Goal: Check status: Check status

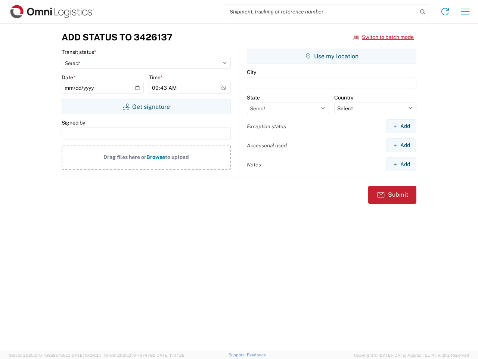
click at [321, 12] on input "search" at bounding box center [320, 11] width 193 height 14
click at [423, 12] on icon at bounding box center [423, 12] width 10 height 10
click at [445, 12] on icon at bounding box center [445, 12] width 12 height 12
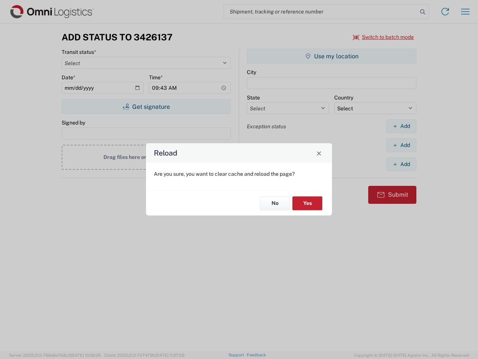
click at [384, 37] on div "Reload Are you sure, you want to clear cache and reload the page? No Yes" at bounding box center [239, 179] width 478 height 359
click at [146, 106] on div "Reload Are you sure, you want to clear cache and reload the page? No Yes" at bounding box center [239, 179] width 478 height 359
click at [332, 56] on div "Reload Are you sure, you want to clear cache and reload the page? No Yes" at bounding box center [239, 179] width 478 height 359
click at [401, 126] on div "Reload Are you sure, you want to clear cache and reload the page? No Yes" at bounding box center [239, 179] width 478 height 359
click at [401, 145] on div "Reload Are you sure, you want to clear cache and reload the page? No Yes" at bounding box center [239, 179] width 478 height 359
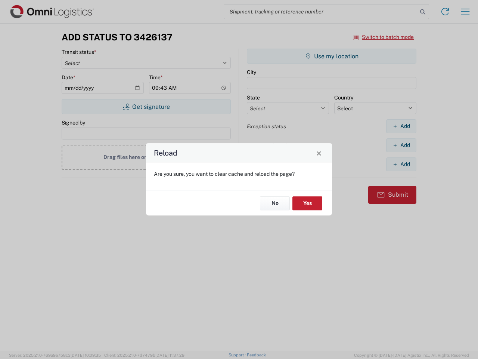
click at [401, 164] on div "Reload Are you sure, you want to clear cache and reload the page? No Yes" at bounding box center [239, 179] width 478 height 359
